Goal: Information Seeking & Learning: Learn about a topic

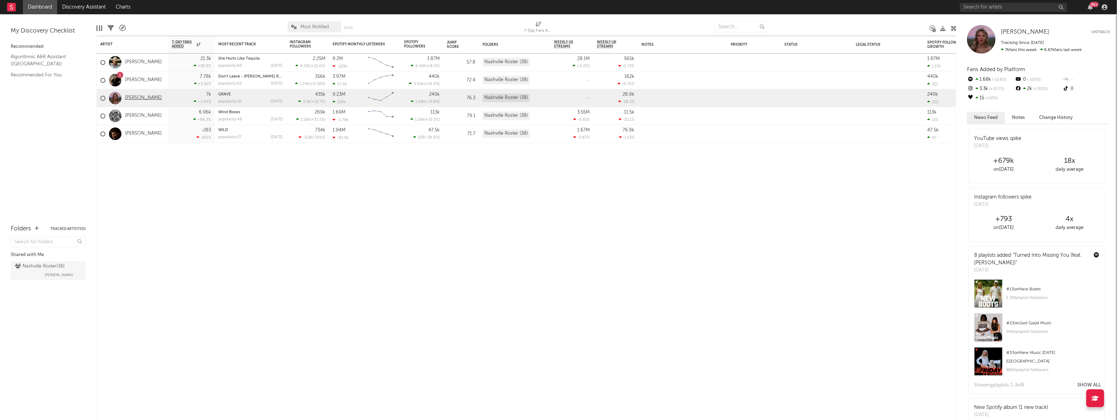
click at [137, 99] on link "[PERSON_NAME]" at bounding box center [143, 98] width 37 height 6
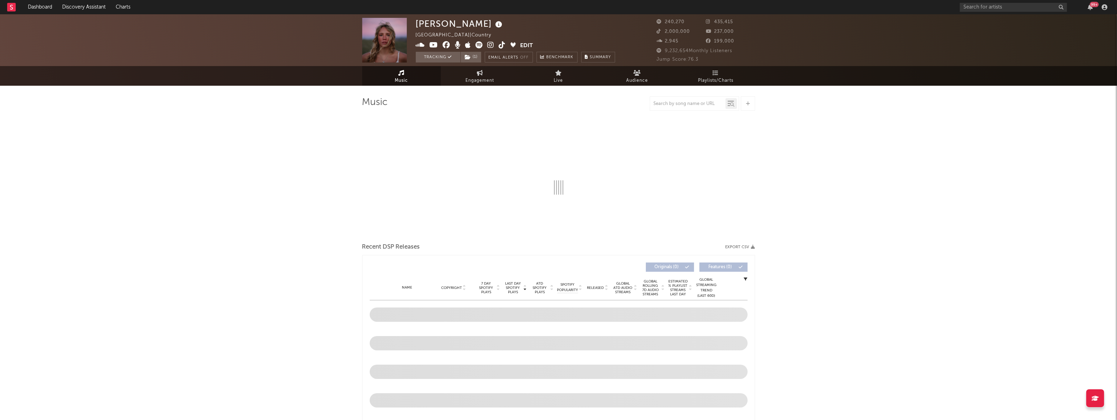
select select "6m"
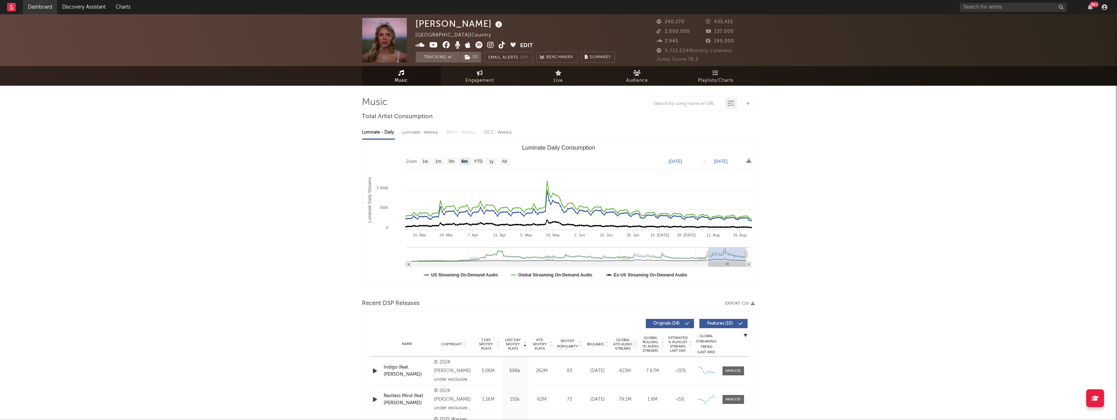
click at [42, 8] on link "Dashboard" at bounding box center [40, 7] width 34 height 14
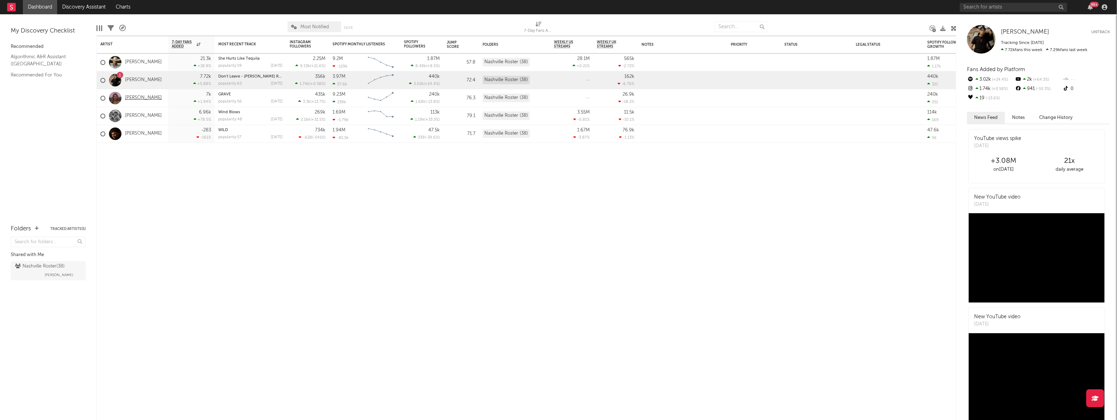
click at [139, 98] on link "[PERSON_NAME]" at bounding box center [143, 98] width 37 height 6
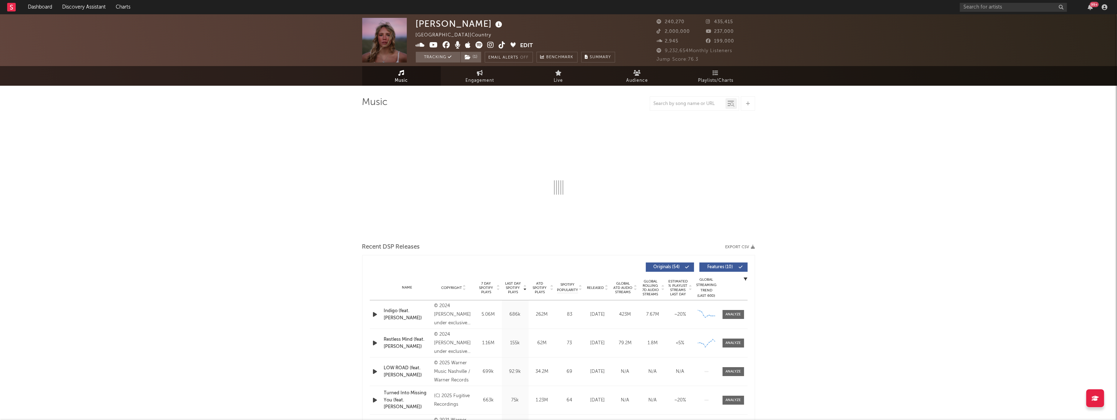
select select "6m"
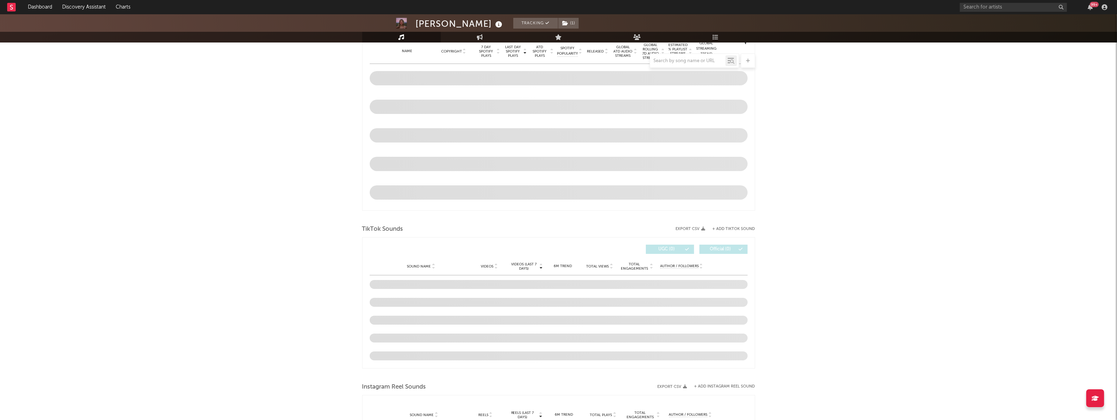
select select "6m"
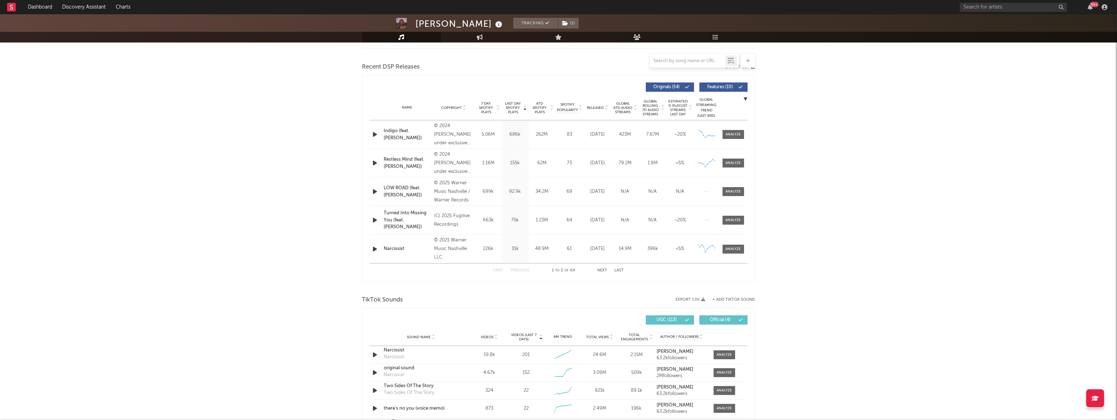
scroll to position [317, 0]
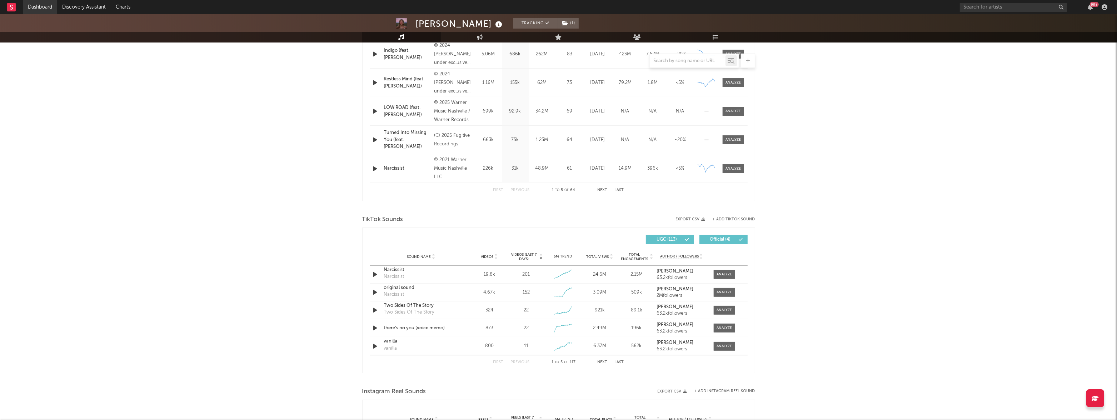
click at [39, 6] on link "Dashboard" at bounding box center [40, 7] width 34 height 14
